Goal: Task Accomplishment & Management: Manage account settings

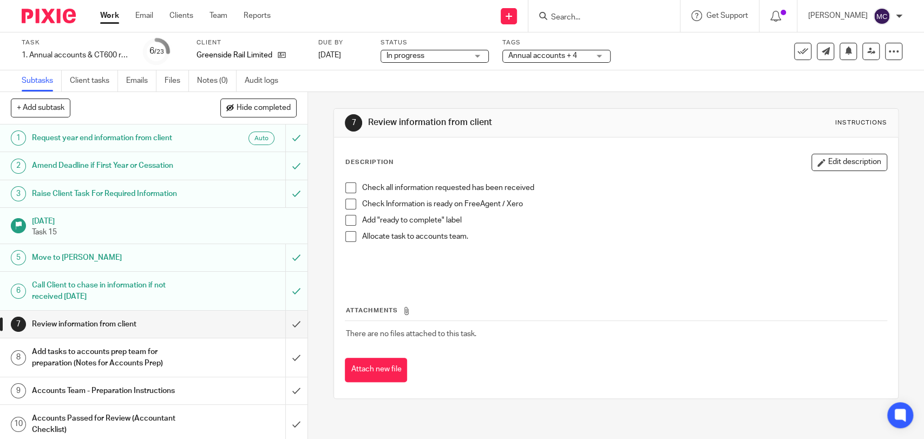
click at [569, 13] on input "Search" at bounding box center [598, 18] width 97 height 10
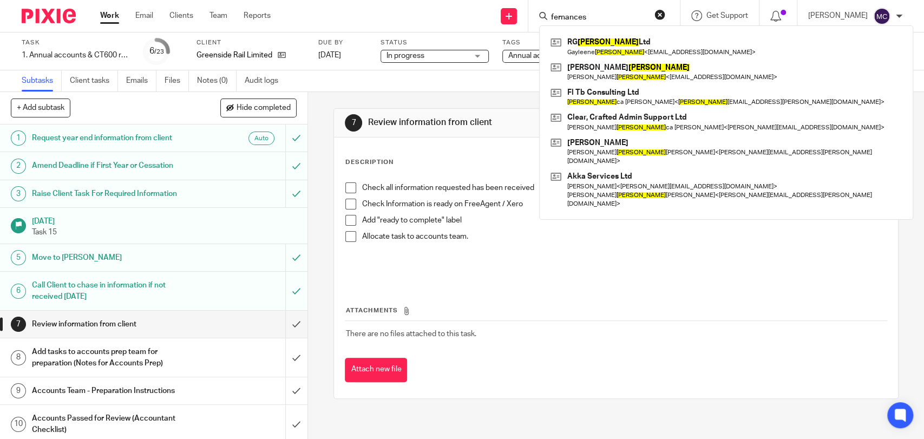
type input "fernances"
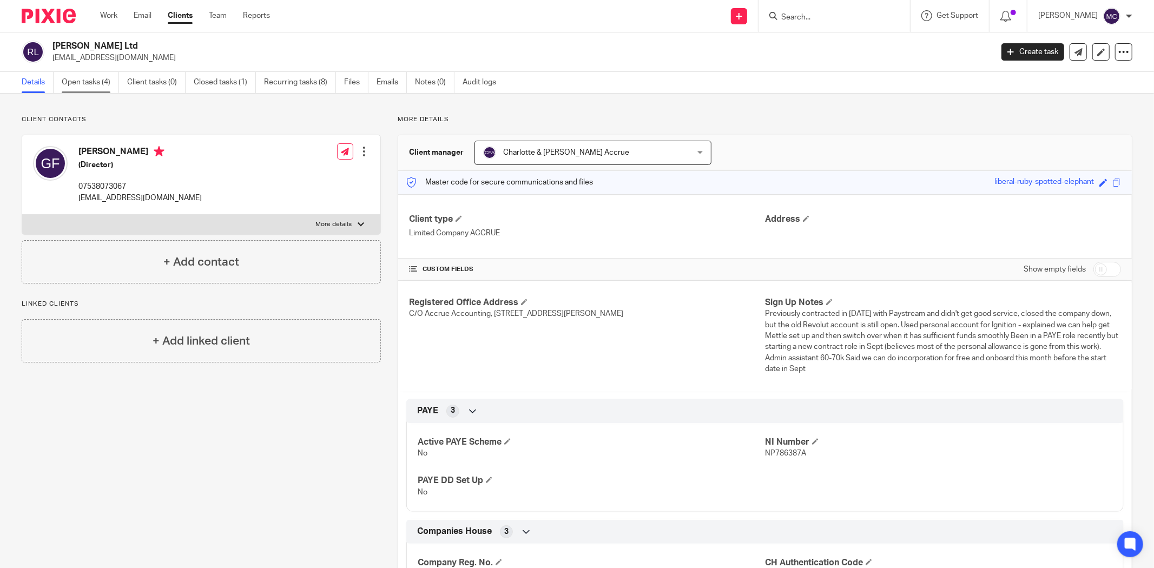
click at [92, 83] on link "Open tasks (4)" at bounding box center [90, 82] width 57 height 21
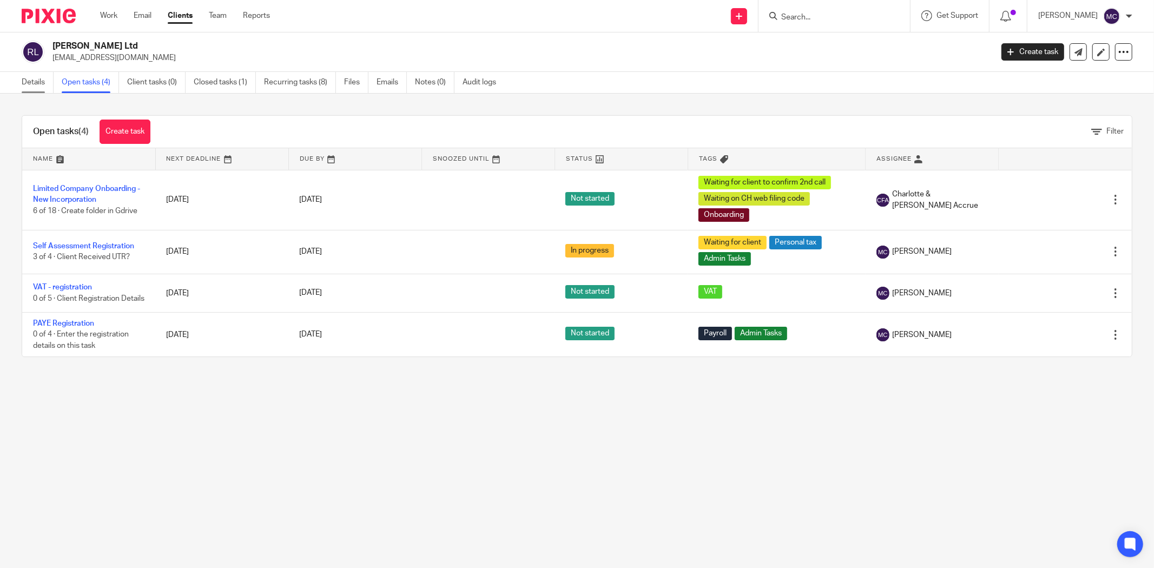
click at [48, 74] on link "Details" at bounding box center [38, 82] width 32 height 21
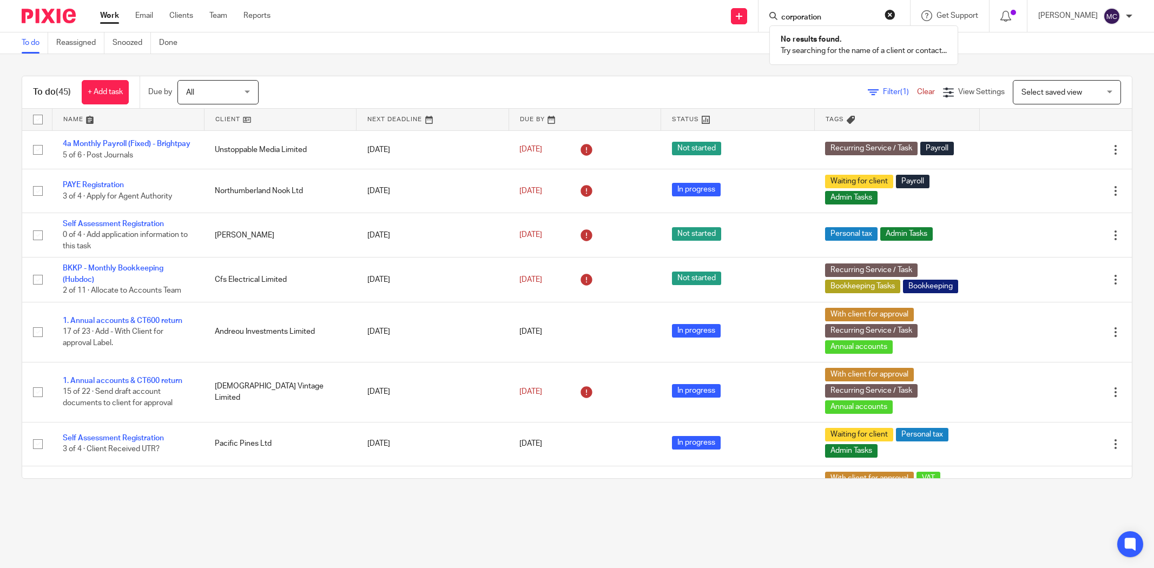
click at [802, 9] on form "corporation" at bounding box center [837, 16] width 115 height 14
click at [801, 19] on input "corporation" at bounding box center [828, 18] width 97 height 10
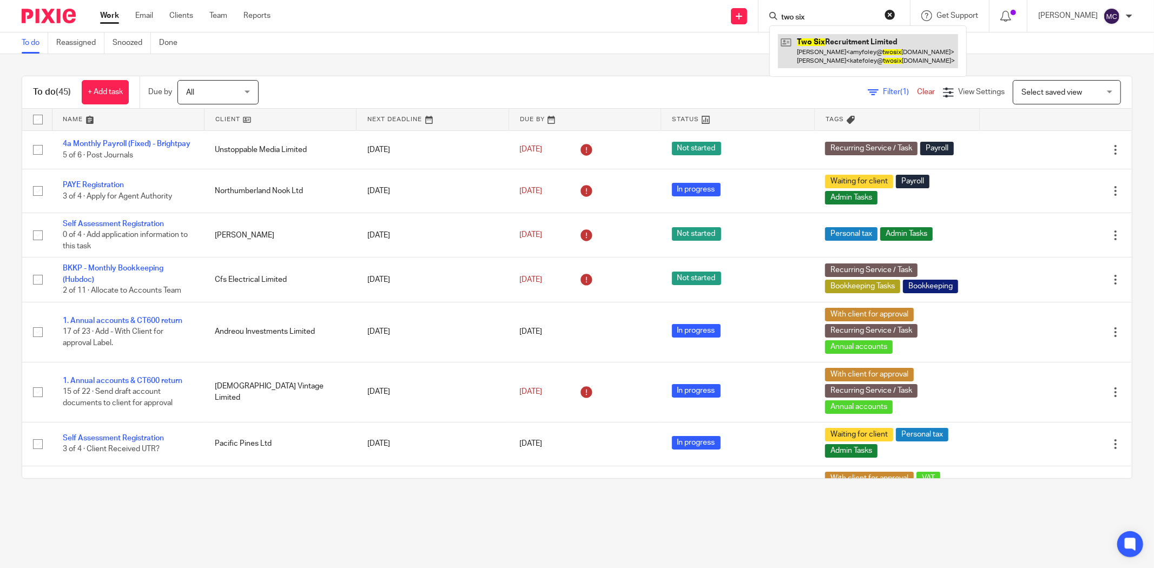
type input "two six"
click at [868, 55] on link at bounding box center [868, 51] width 180 height 34
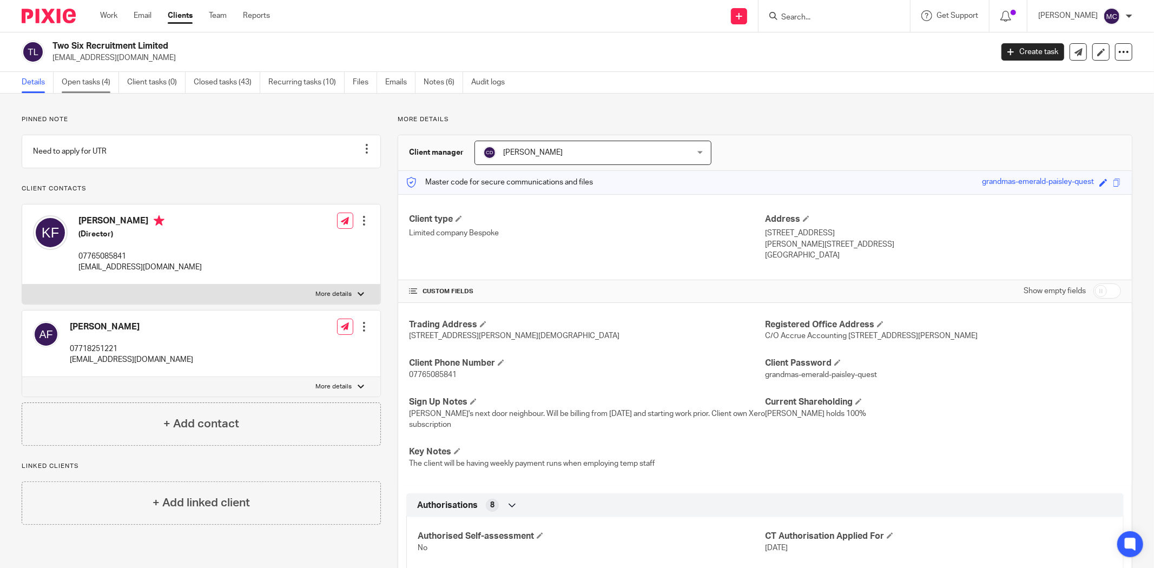
click at [101, 84] on link "Open tasks (4)" at bounding box center [90, 82] width 57 height 21
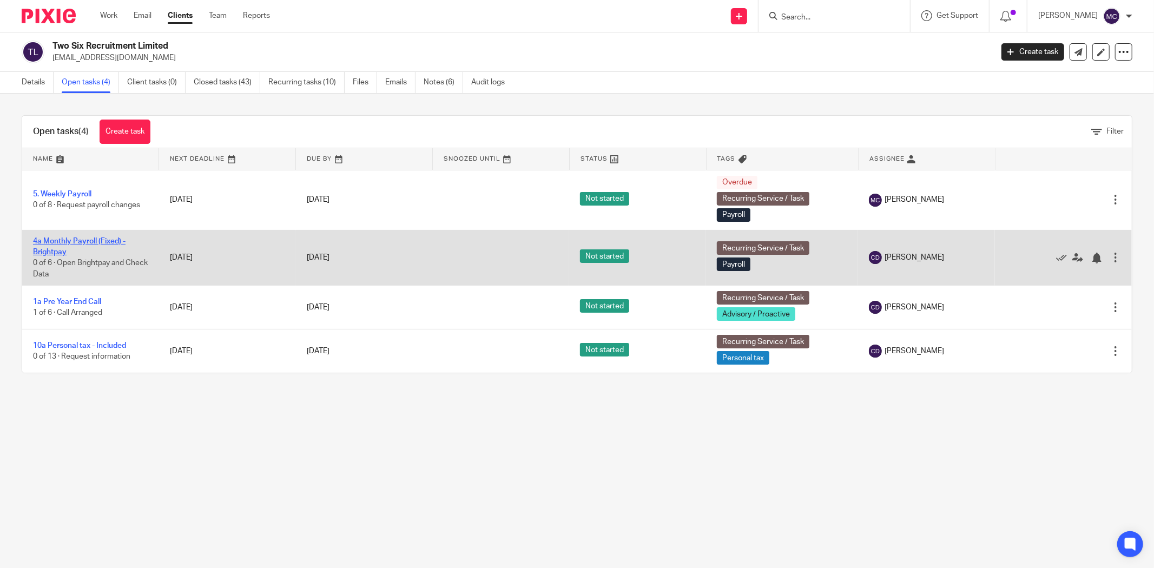
click at [91, 238] on link "4a Monthly Payroll (Fixed) - Brightpay" at bounding box center [79, 247] width 93 height 18
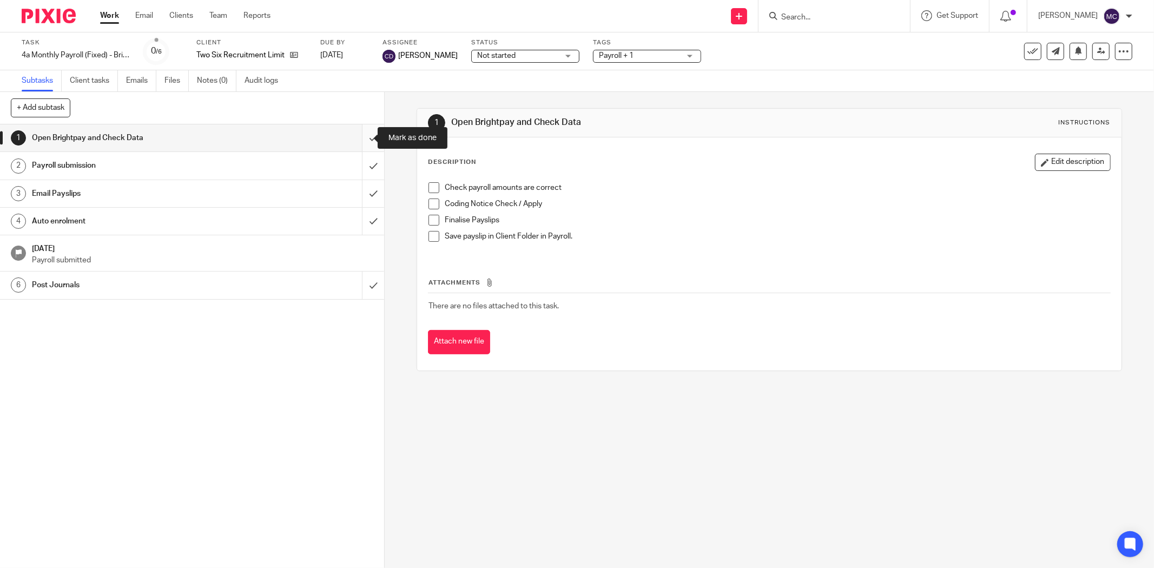
click at [368, 136] on input "submit" at bounding box center [192, 137] width 384 height 27
click at [357, 162] on input "submit" at bounding box center [192, 165] width 384 height 27
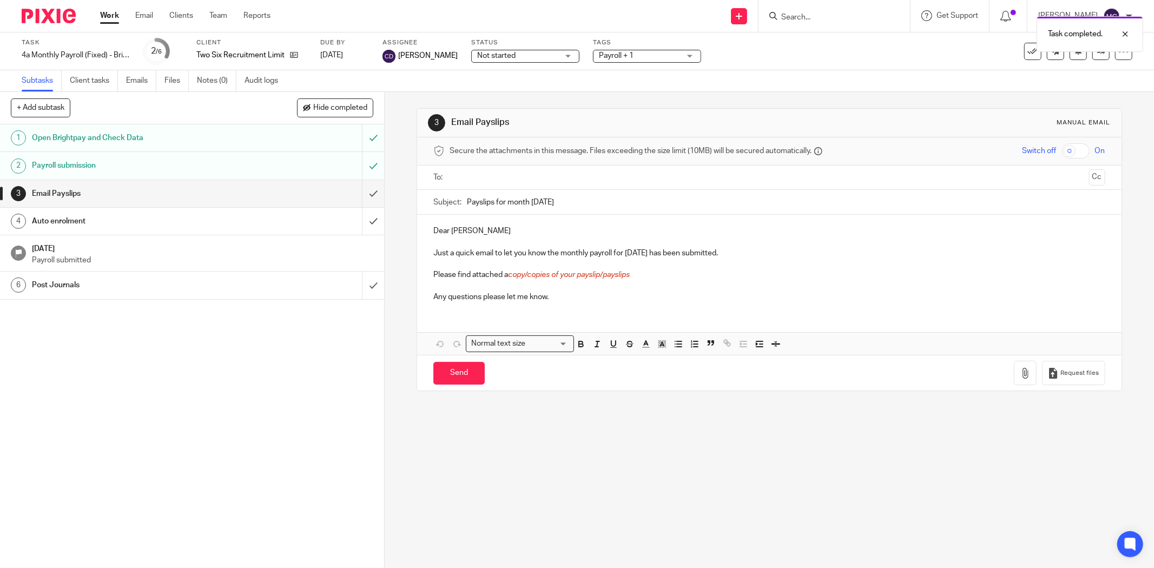
click at [439, 231] on p "Dear [PERSON_NAME]" at bounding box center [769, 231] width 672 height 11
click at [505, 231] on p "Hi [PERSON_NAME]" at bounding box center [769, 231] width 672 height 11
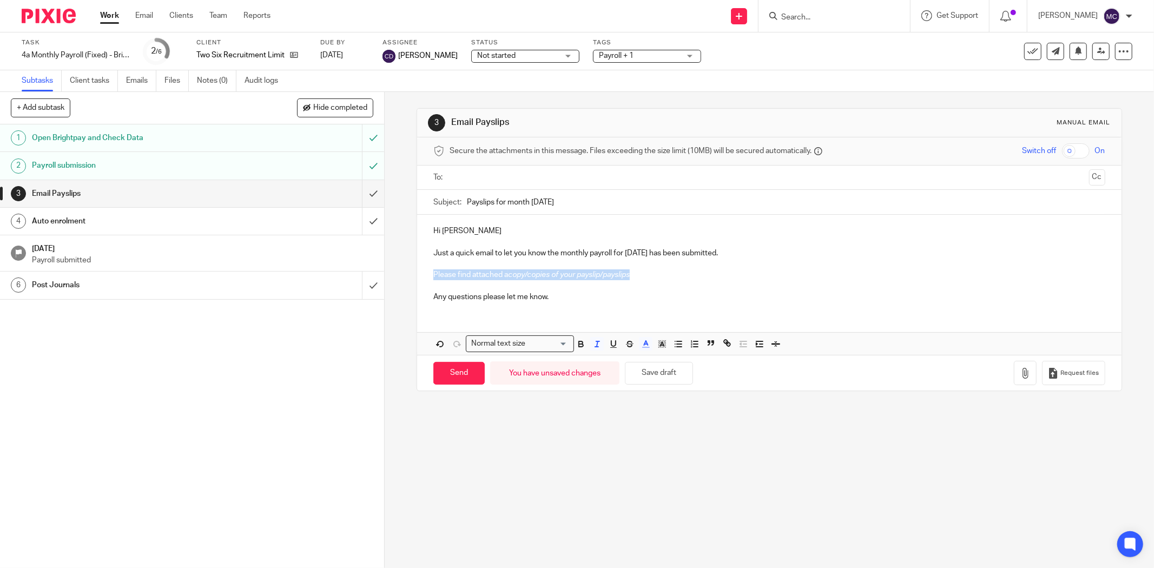
drag, startPoint x: 636, startPoint y: 277, endPoint x: 408, endPoint y: 277, distance: 227.8
click at [408, 277] on div "3 Email Payslips Manual email Secure the attachments in this message. Files exc…" at bounding box center [769, 330] width 769 height 476
click at [596, 300] on p "Any questions please let me know." at bounding box center [769, 297] width 672 height 11
click at [496, 174] on input "text" at bounding box center [768, 178] width 631 height 12
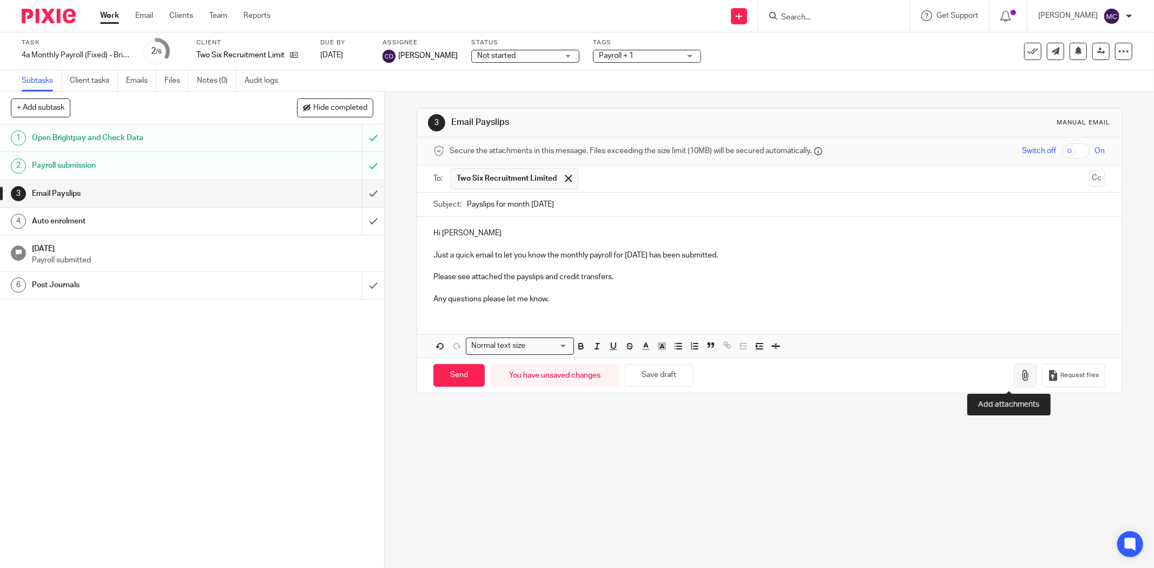
click at [1014, 369] on button "button" at bounding box center [1025, 376] width 23 height 24
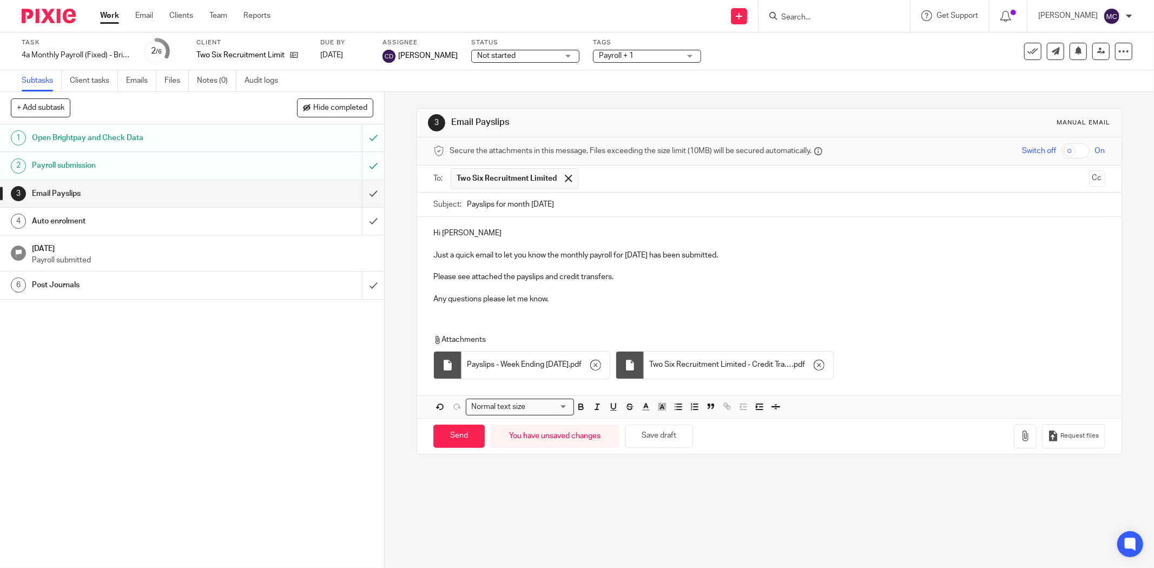
click at [504, 230] on p "Hi Kate" at bounding box center [769, 233] width 672 height 11
click at [702, 300] on p "Any questions please let me know." at bounding box center [769, 299] width 672 height 11
drag, startPoint x: 761, startPoint y: 258, endPoint x: 556, endPoint y: 253, distance: 204.6
click at [556, 253] on p "Just a quick email to let you know the monthly payroll for August 2025 has been…" at bounding box center [769, 255] width 672 height 11
click at [564, 256] on p "Just a quick email to let you know the monthly payroll for August 2025 has been…" at bounding box center [769, 255] width 672 height 11
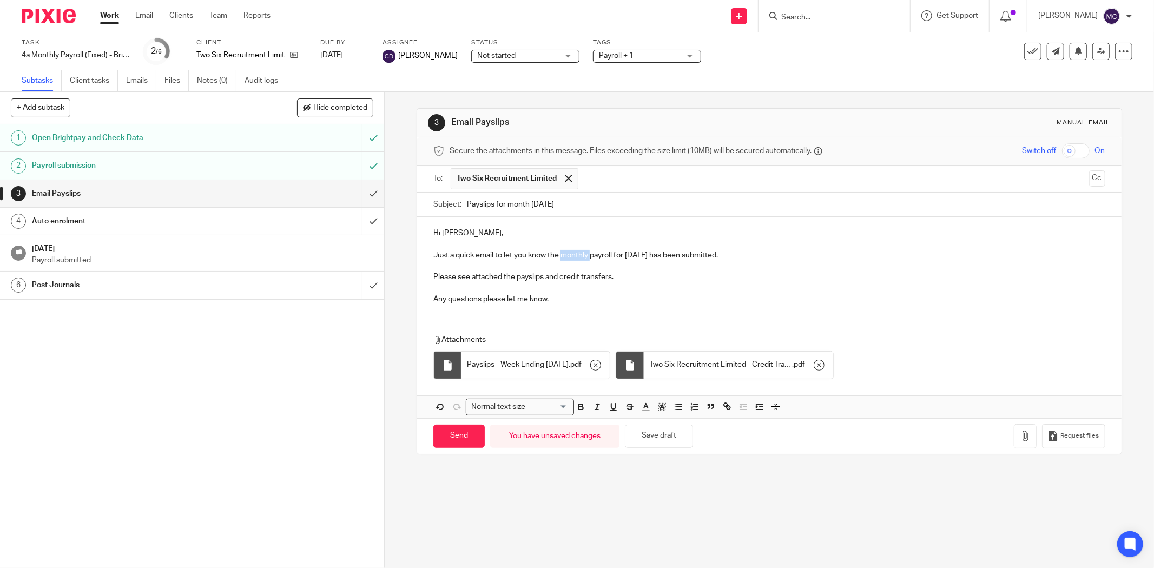
click at [564, 256] on p "Just a quick email to let you know the monthly payroll for August 2025 has been…" at bounding box center [769, 255] width 672 height 11
click at [734, 261] on p "Just a quick email to let you know the monthly payroll for August 2025 has been…" at bounding box center [769, 255] width 672 height 11
drag, startPoint x: 762, startPoint y: 252, endPoint x: 565, endPoint y: 256, distance: 197.0
click at [565, 256] on p "Just a quick email to let you know the monthly payroll for August 2025 has been…" at bounding box center [769, 255] width 672 height 11
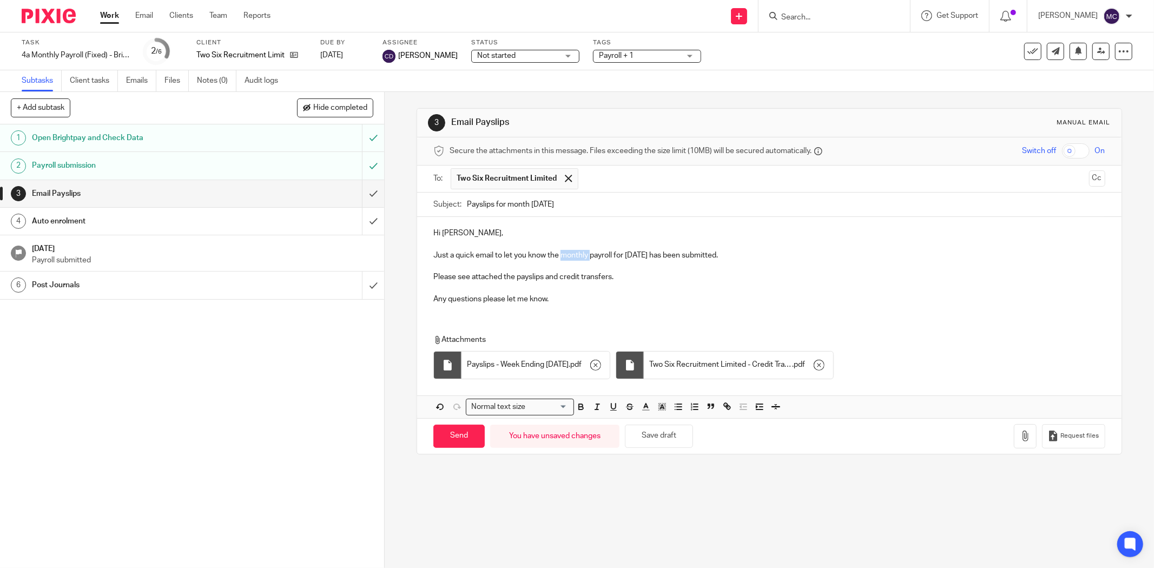
click at [565, 256] on p "Just a quick email to let you know the monthly payroll for August 2025 has been…" at bounding box center [769, 255] width 672 height 11
click at [633, 253] on p "Just a quick email to let you know the weekly payroll for August 2025 has been …" at bounding box center [769, 255] width 672 height 11
click at [642, 255] on p "Just a quick email to let you know the weekly payroll for August 2025 has been …" at bounding box center [769, 255] width 672 height 11
click at [630, 255] on p "Just a quick email to let you know the weekly payroll for August 2025 has been …" at bounding box center [769, 255] width 672 height 11
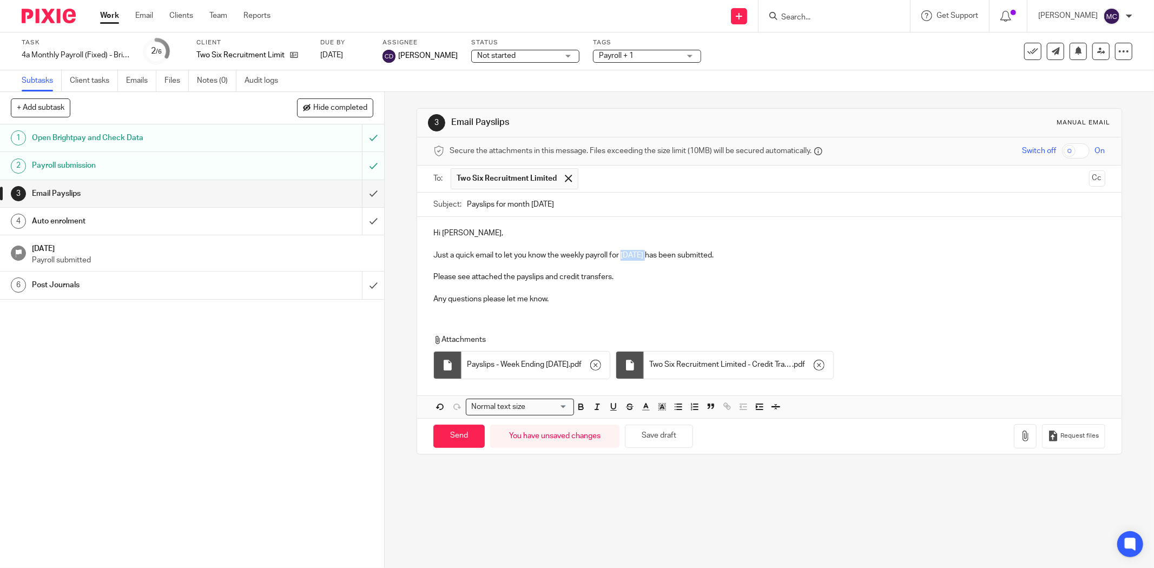
click at [630, 255] on p "Just a quick email to let you know the weekly payroll for August 2025 has been …" at bounding box center [769, 255] width 672 height 11
click at [780, 242] on p at bounding box center [769, 244] width 672 height 11
click at [619, 257] on p "Just a quick email to let you know the weekly payroll for 24.08.2025 has been s…" at bounding box center [769, 255] width 672 height 11
drag, startPoint x: 591, startPoint y: 208, endPoint x: 544, endPoint y: 209, distance: 47.1
click at [544, 209] on input "Payslips for month August 2025" at bounding box center [786, 205] width 638 height 24
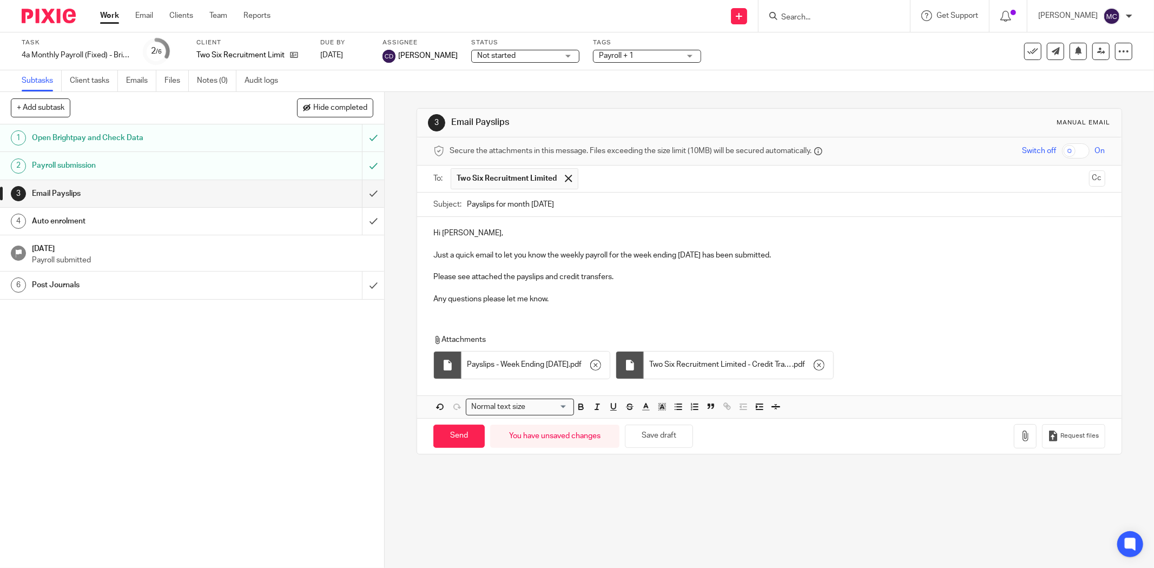
click at [504, 205] on input "Payslips for month August 2025" at bounding box center [786, 205] width 638 height 24
type input "Payslips for Week Ending 24.08.2025"
click at [835, 289] on p at bounding box center [769, 288] width 672 height 11
click at [433, 257] on p "Just a quick email to let you know the weekly payroll for the week ending 24.08…" at bounding box center [769, 255] width 672 height 11
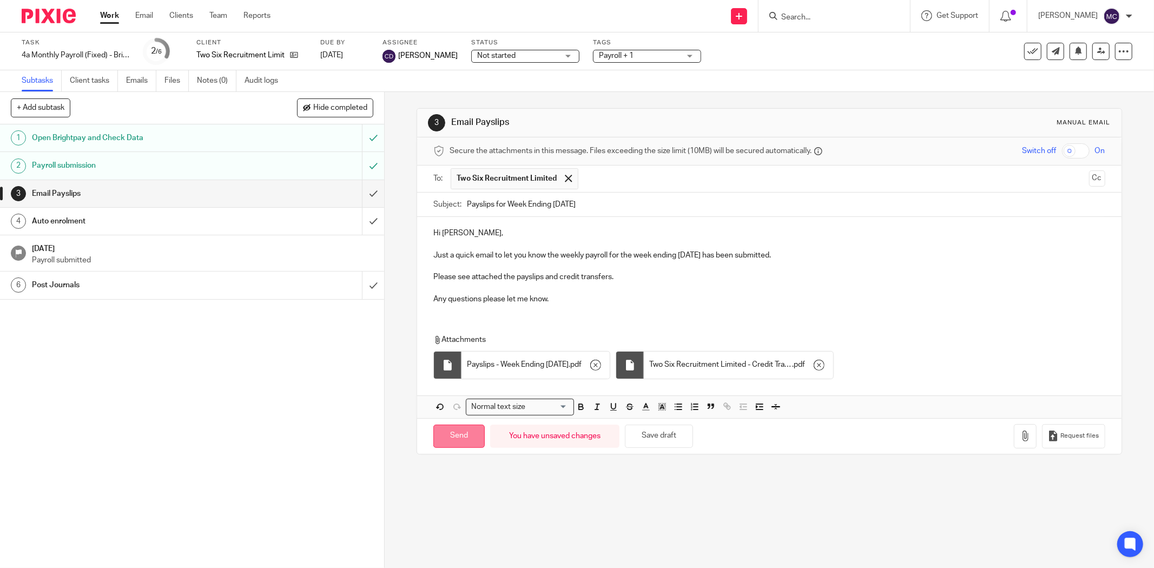
click at [456, 436] on input "Send" at bounding box center [458, 436] width 51 height 23
type input "Sent"
click at [1028, 49] on icon at bounding box center [1033, 51] width 11 height 11
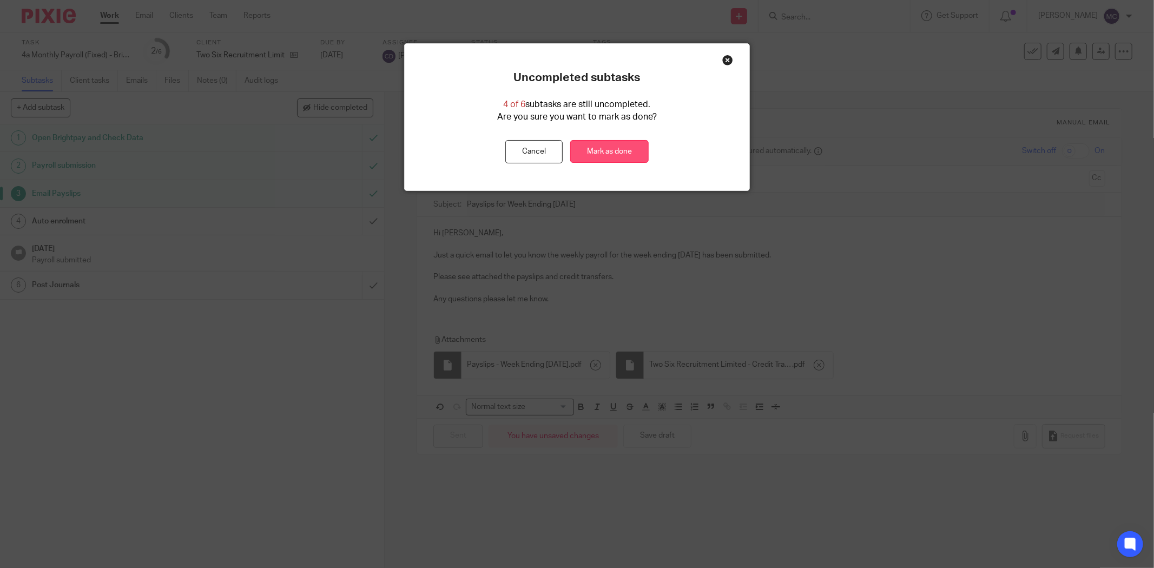
click at [622, 152] on link "Mark as done" at bounding box center [609, 151] width 78 height 23
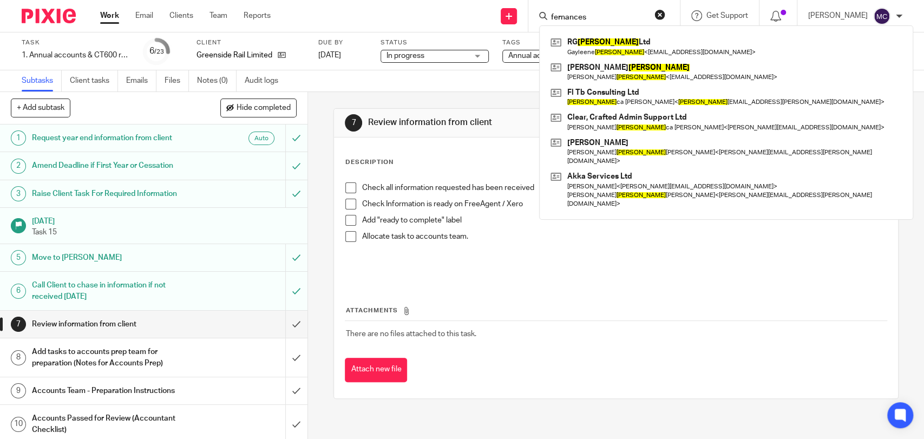
click at [346, 24] on div "Send new email Create task Add client Request signature fernances [PERSON_NAME]…" at bounding box center [605, 16] width 637 height 32
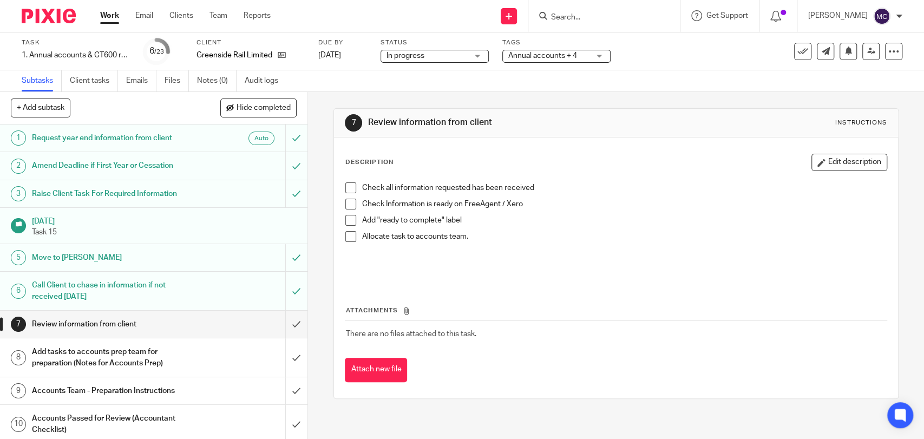
click at [591, 17] on input "Search" at bounding box center [598, 18] width 97 height 10
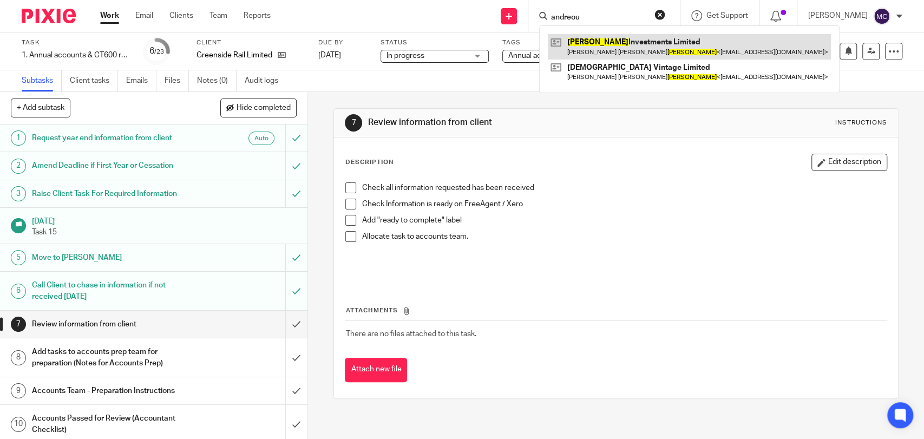
type input "andreou"
drag, startPoint x: 619, startPoint y: 44, endPoint x: 594, endPoint y: 46, distance: 25.5
click at [619, 44] on link at bounding box center [689, 46] width 283 height 25
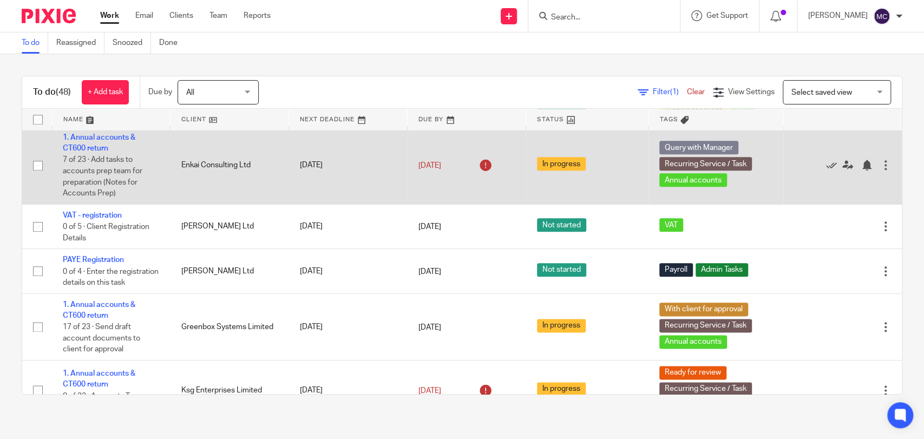
scroll to position [721, 0]
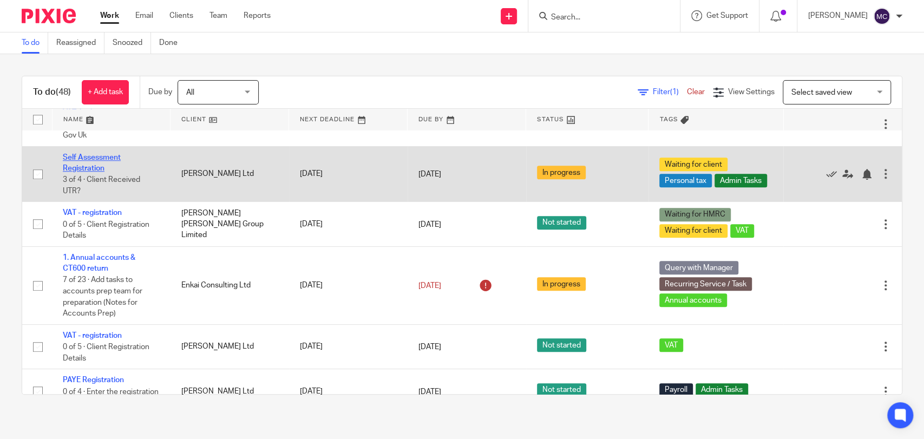
click at [98, 164] on link "Self Assessment Registration" at bounding box center [92, 163] width 58 height 18
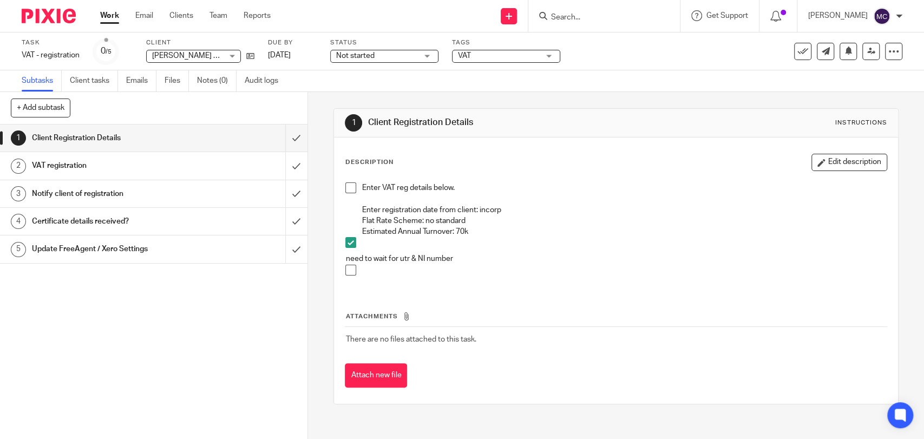
click at [491, 55] on span "VAT" at bounding box center [498, 55] width 81 height 11
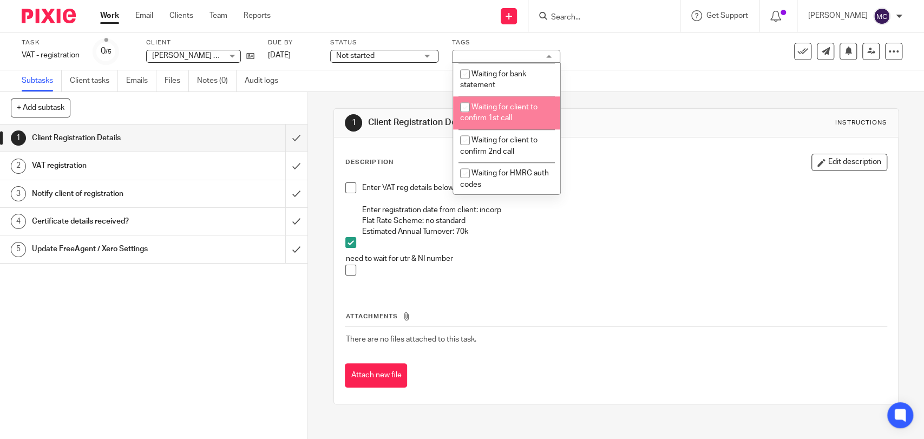
scroll to position [661, 0]
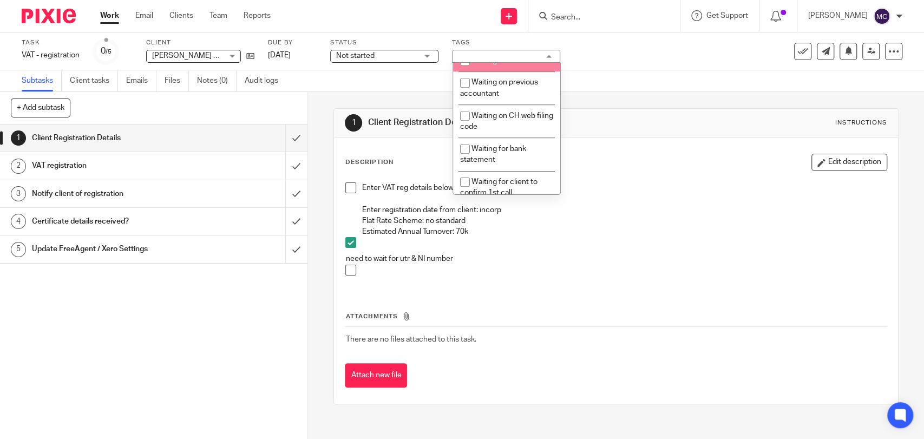
click at [500, 64] on span "Waiting for HMRC" at bounding box center [501, 61] width 61 height 8
checkbox input "true"
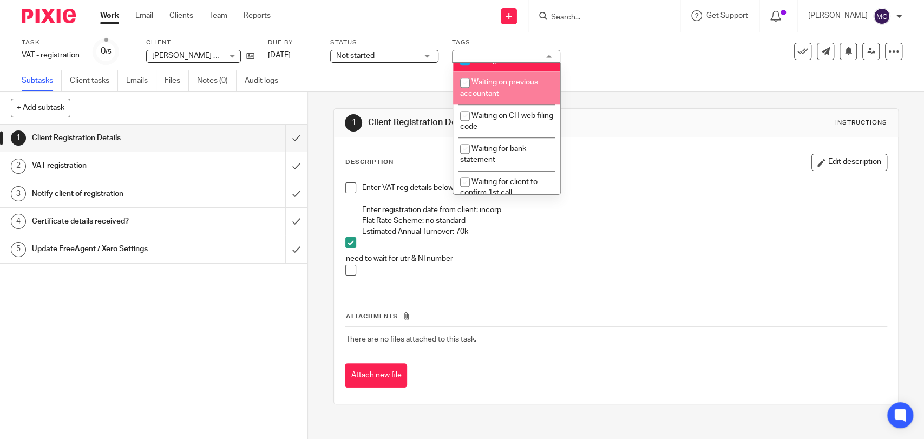
click at [742, 235] on p "Estimated Annual Turnover: 70k" at bounding box center [623, 231] width 524 height 11
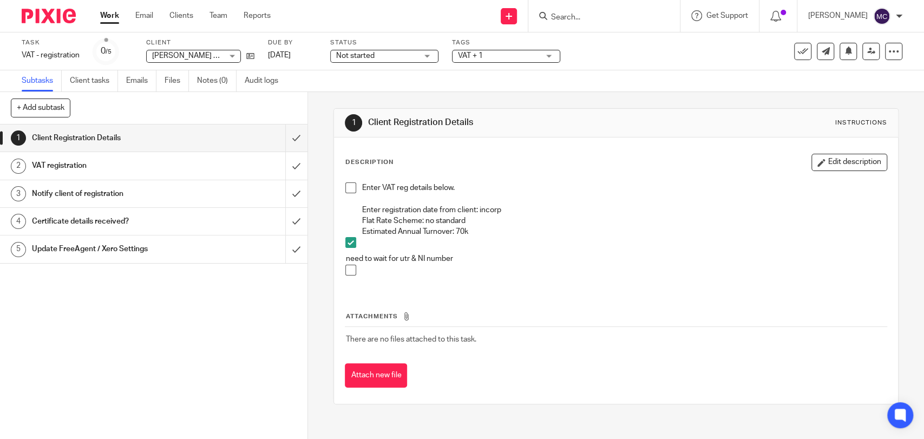
click at [497, 51] on span "VAT + 1" at bounding box center [498, 55] width 81 height 11
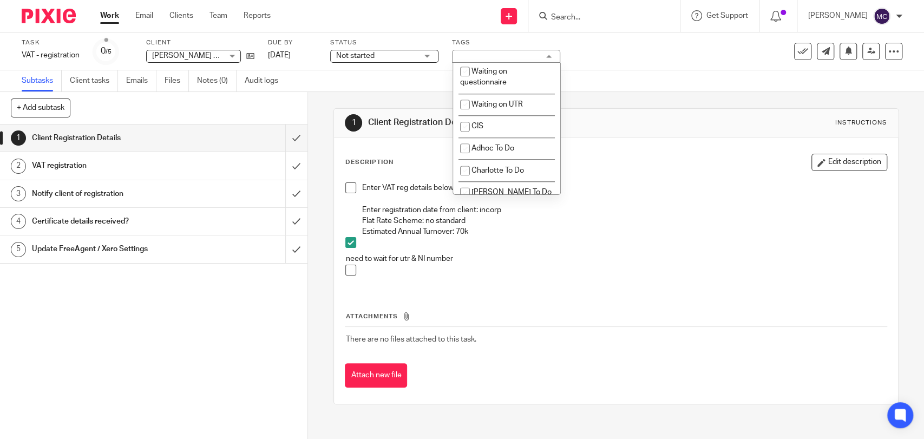
scroll to position [997, 0]
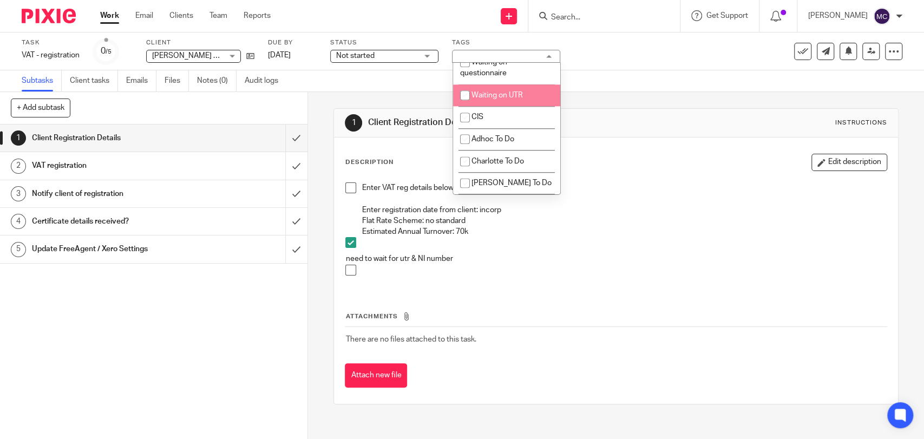
click at [495, 98] on span "Waiting on UTR" at bounding box center [496, 95] width 51 height 8
checkbox input "true"
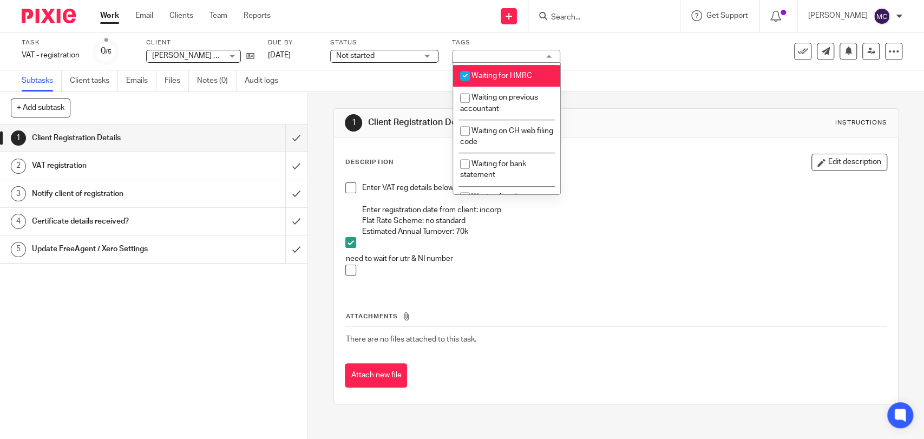
scroll to position [636, 0]
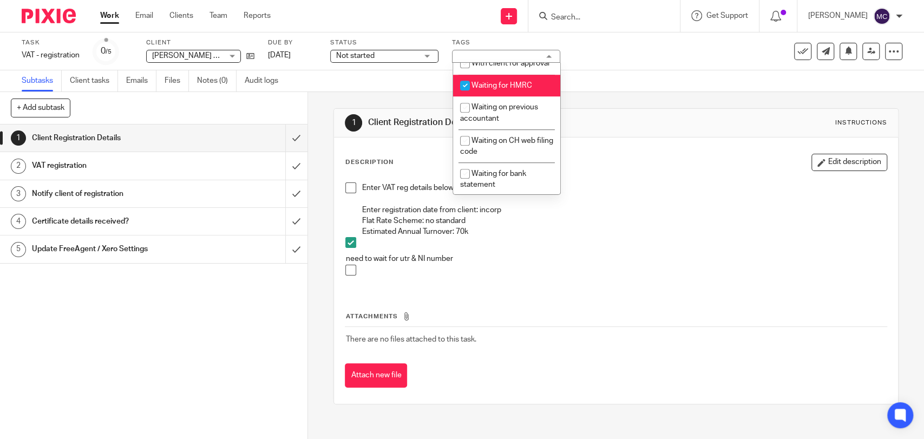
click at [518, 89] on span "Waiting for HMRC" at bounding box center [501, 86] width 61 height 8
checkbox input "false"
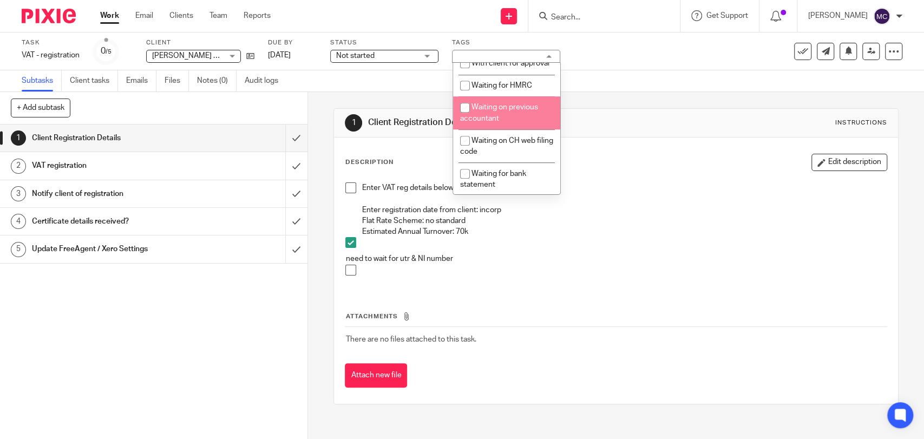
click at [627, 278] on div at bounding box center [623, 273] width 524 height 16
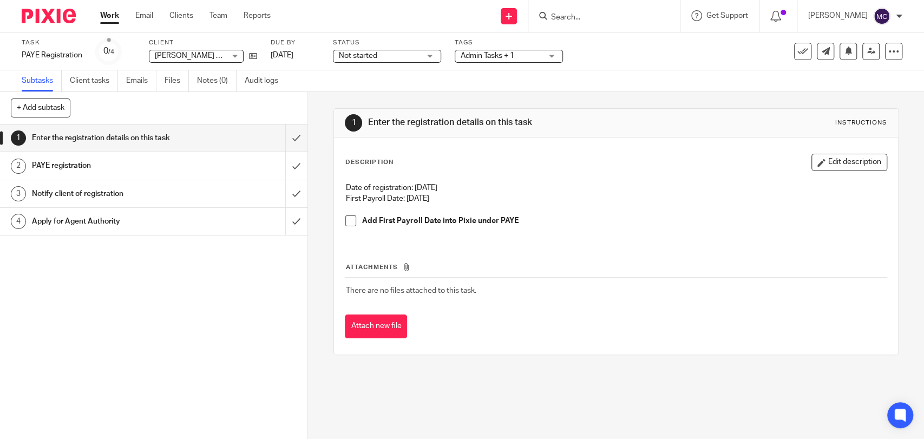
click at [245, 162] on div "PAYE registration" at bounding box center [153, 165] width 242 height 16
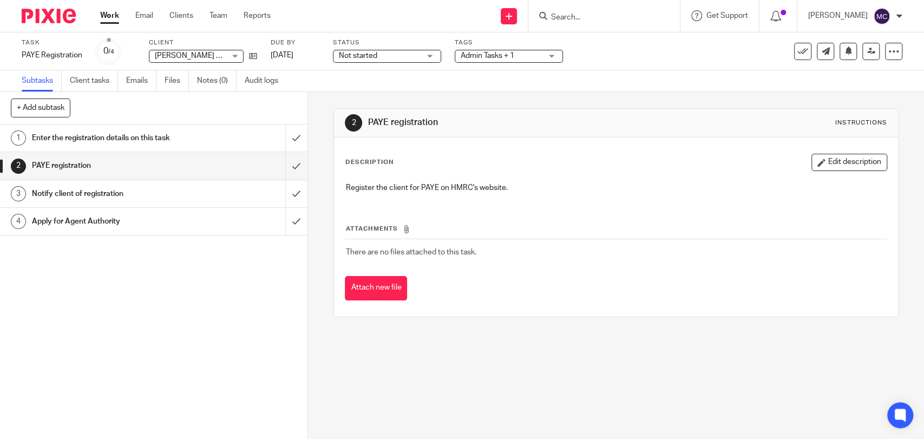
click at [231, 141] on div "Enter the registration details on this task" at bounding box center [153, 138] width 242 height 16
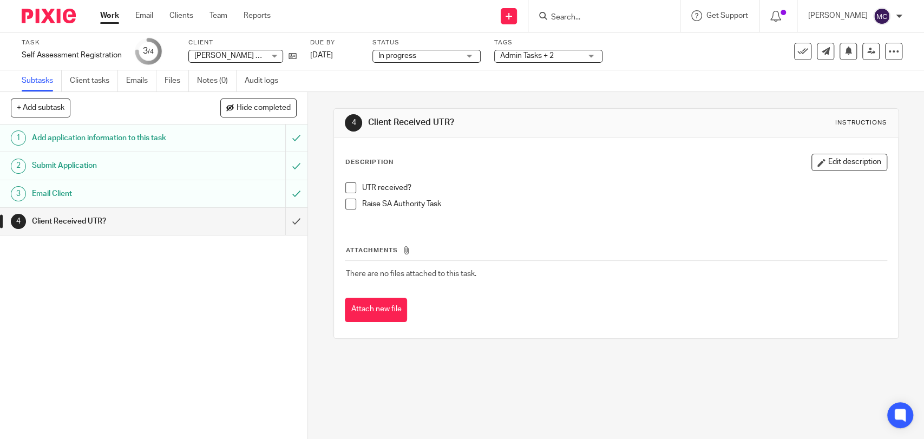
click at [148, 69] on div "Task Self Assessment Registration Save Self Assessment Registration 3 /4 Client…" at bounding box center [462, 51] width 924 height 38
click at [144, 78] on link "Emails" at bounding box center [141, 80] width 30 height 21
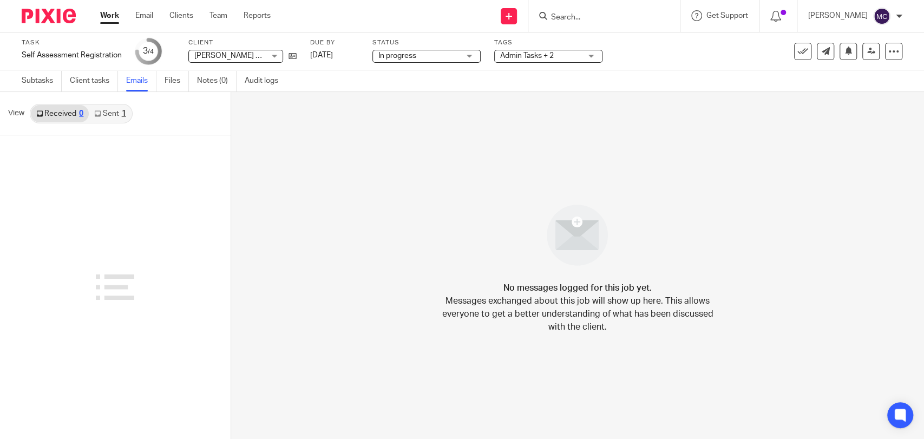
click at [117, 111] on link "Sent 1" at bounding box center [110, 113] width 42 height 17
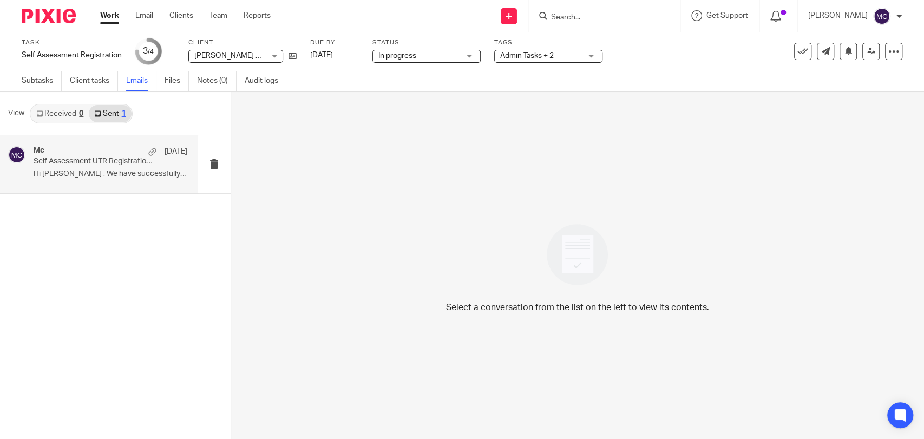
click at [108, 170] on p "Hi Gayleene , We have successfully applied..." at bounding box center [111, 173] width 154 height 9
